Goal: Information Seeking & Learning: Learn about a topic

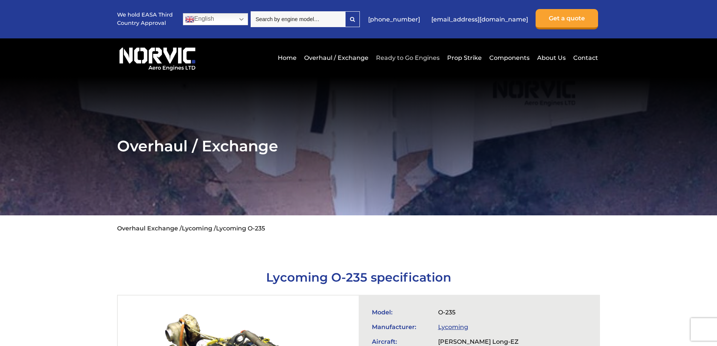
click at [383, 55] on link "Ready to Go Engines" at bounding box center [407, 58] width 67 height 18
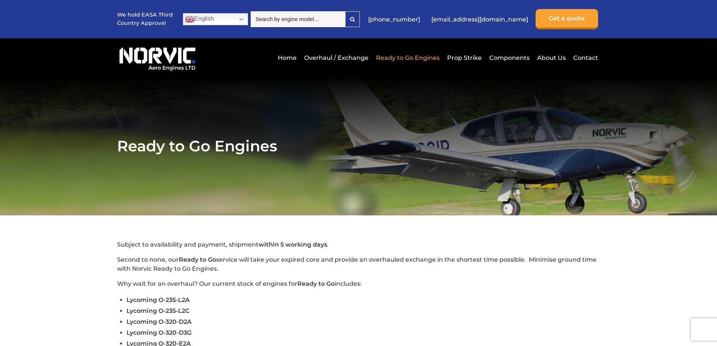
click at [161, 52] on img at bounding box center [157, 57] width 81 height 27
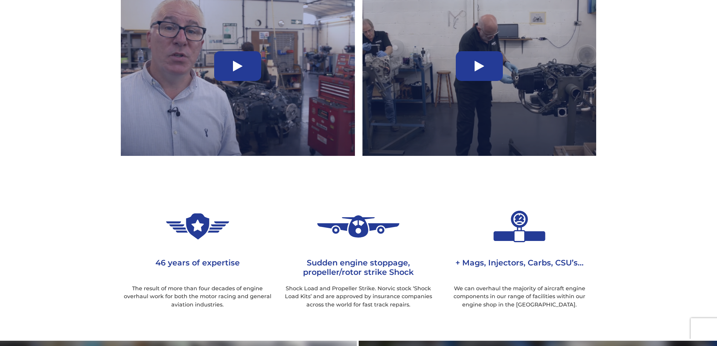
scroll to position [520, 0]
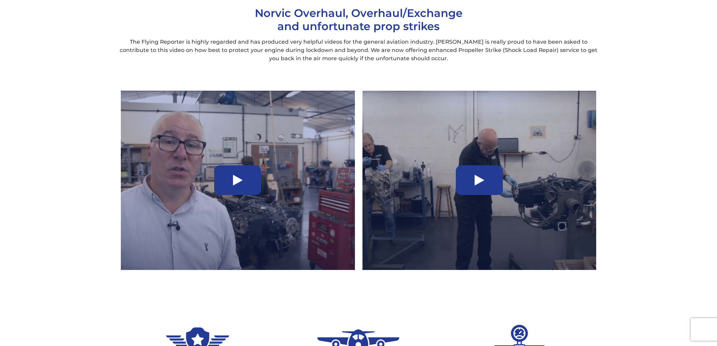
click at [237, 178] on icon at bounding box center [237, 180] width 9 height 12
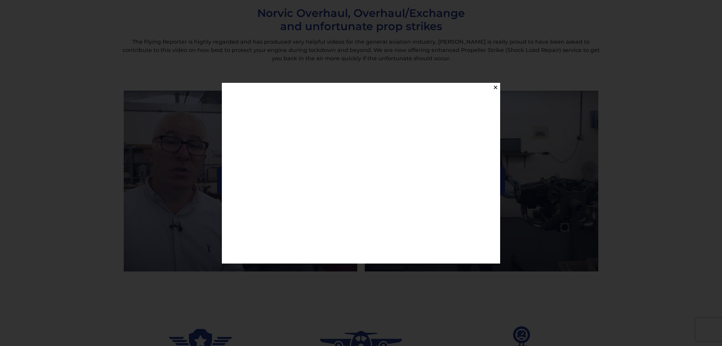
click at [492, 21] on div "✕" at bounding box center [361, 173] width 722 height 346
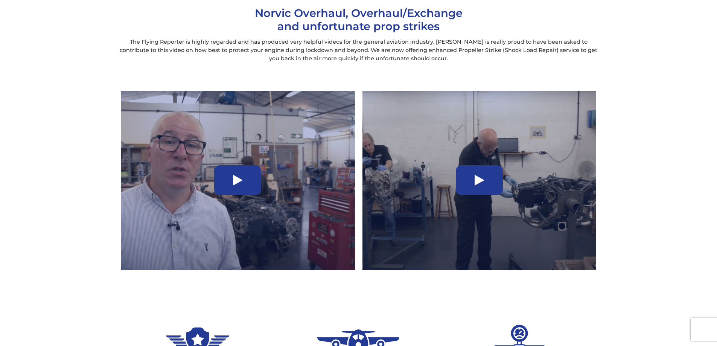
click at [477, 179] on icon at bounding box center [478, 180] width 9 height 12
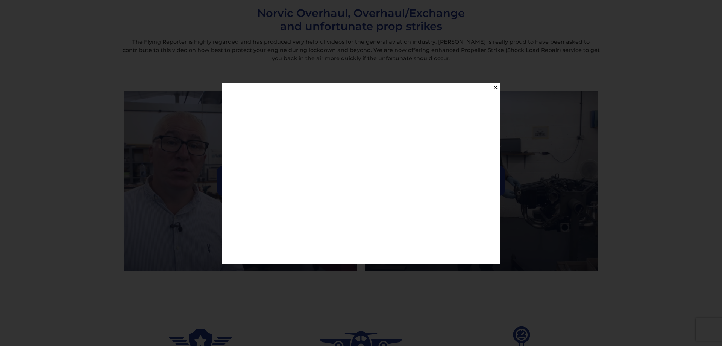
click at [629, 156] on div "✕" at bounding box center [361, 173] width 722 height 346
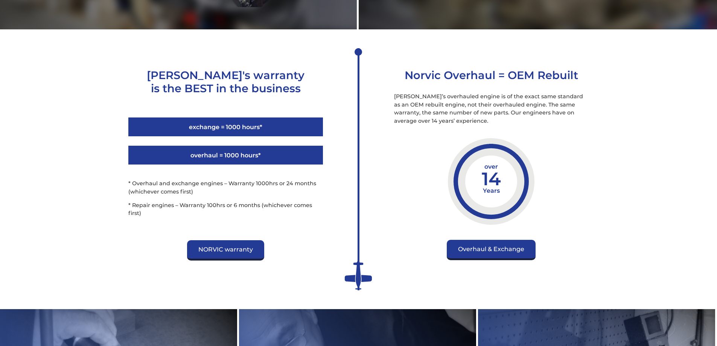
scroll to position [1126, 0]
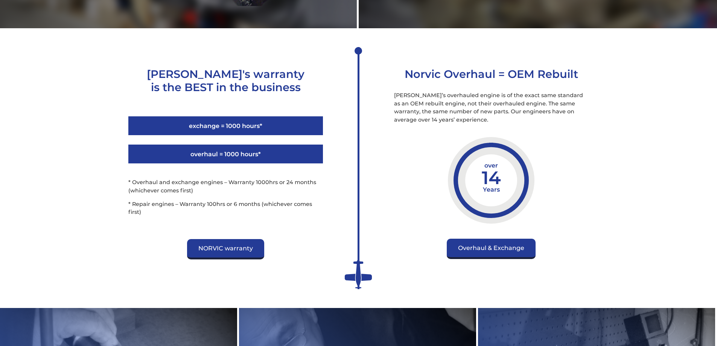
click at [143, 213] on p "* Repair engines – Warranty 100hrs or 6 months (whichever comes first)" at bounding box center [225, 208] width 195 height 16
click at [82, 209] on section "NORVIC's warranty is the BEST in the business exchange = 1000 hours* overhaul =…" at bounding box center [358, 168] width 717 height 280
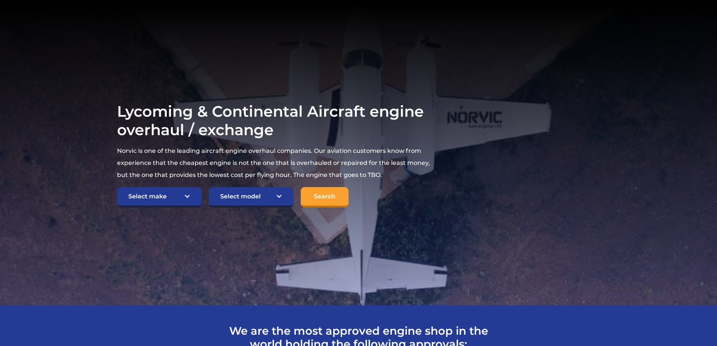
scroll to position [0, 0]
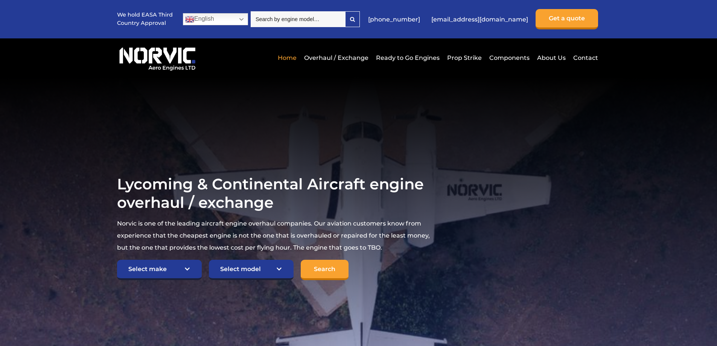
click at [384, 187] on h1 "Lycoming & Continental Aircraft engine overhaul / exchange" at bounding box center [274, 193] width 314 height 37
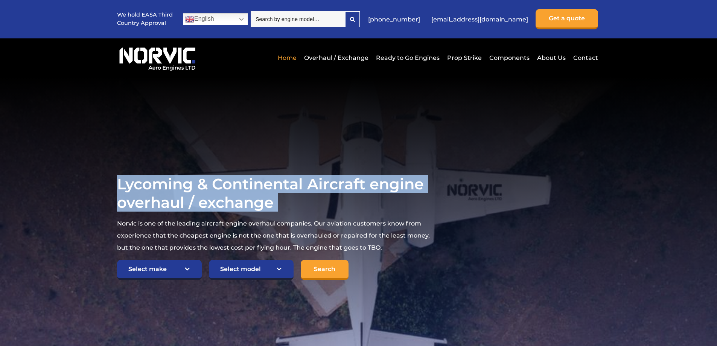
click at [384, 187] on h1 "Lycoming & Continental Aircraft engine overhaul / exchange" at bounding box center [274, 193] width 314 height 37
